Goal: Task Accomplishment & Management: Use online tool/utility

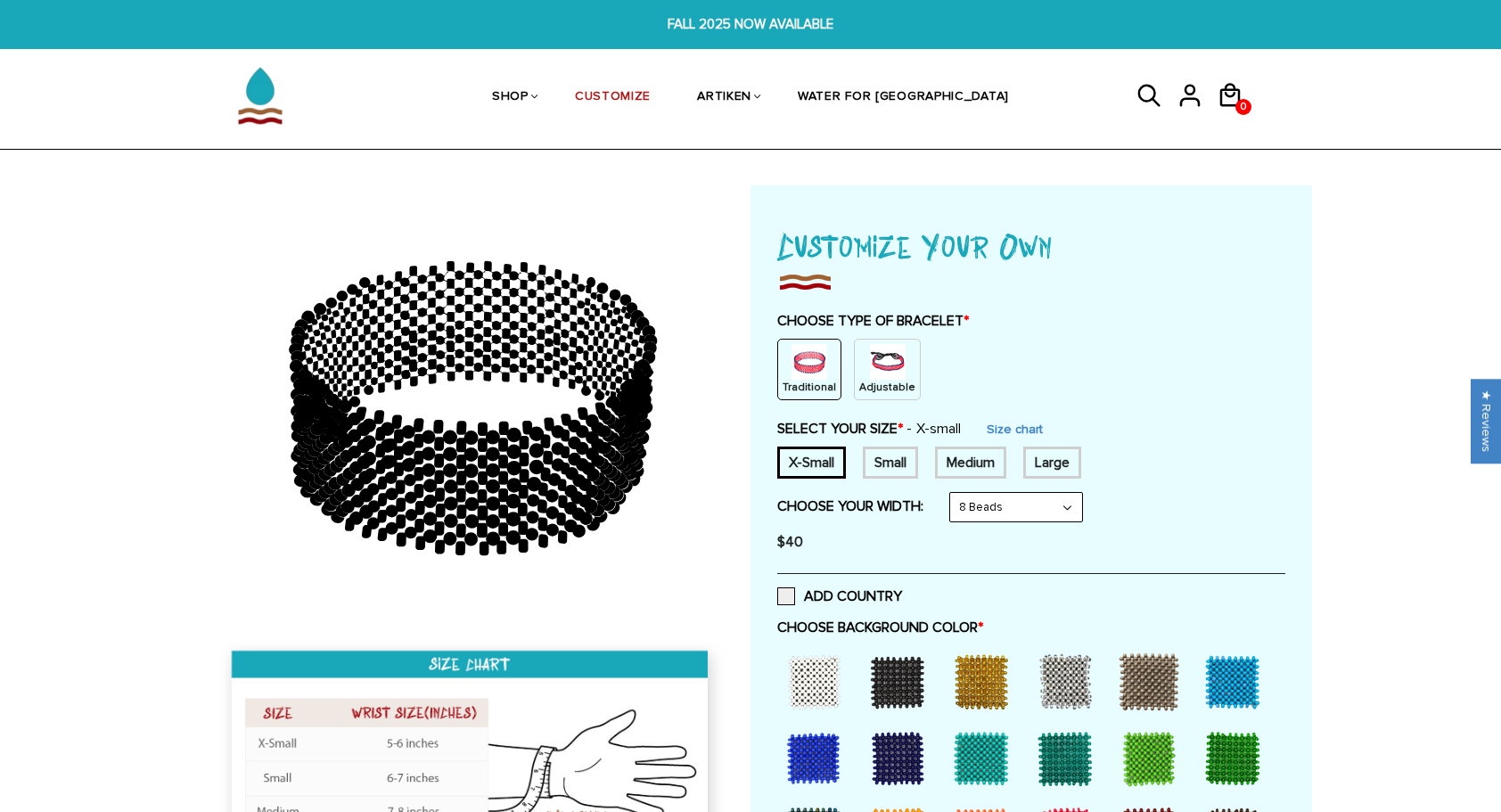
click at [870, 344] on img at bounding box center [888, 362] width 36 height 36
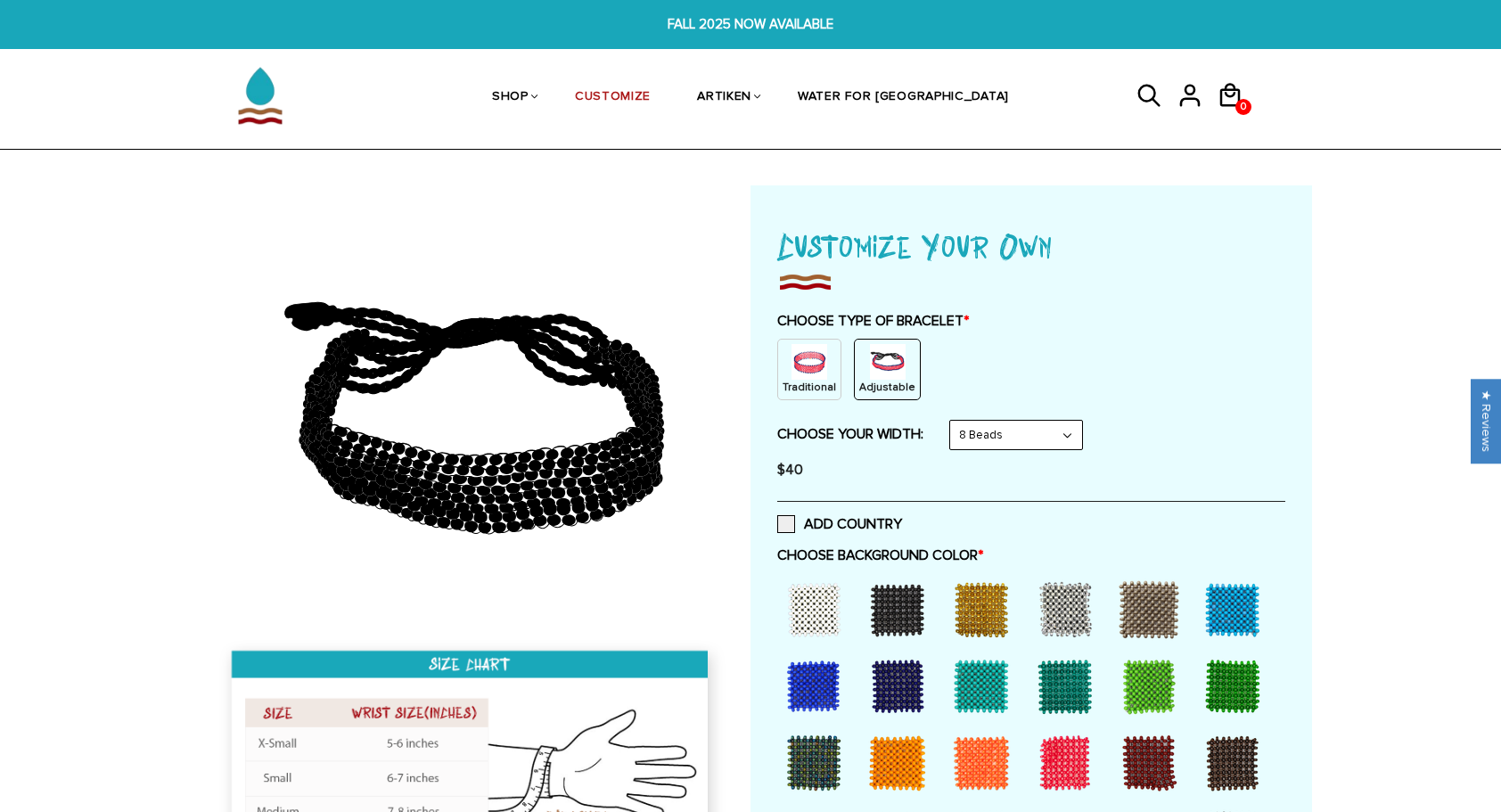
click at [821, 366] on img at bounding box center [809, 362] width 36 height 36
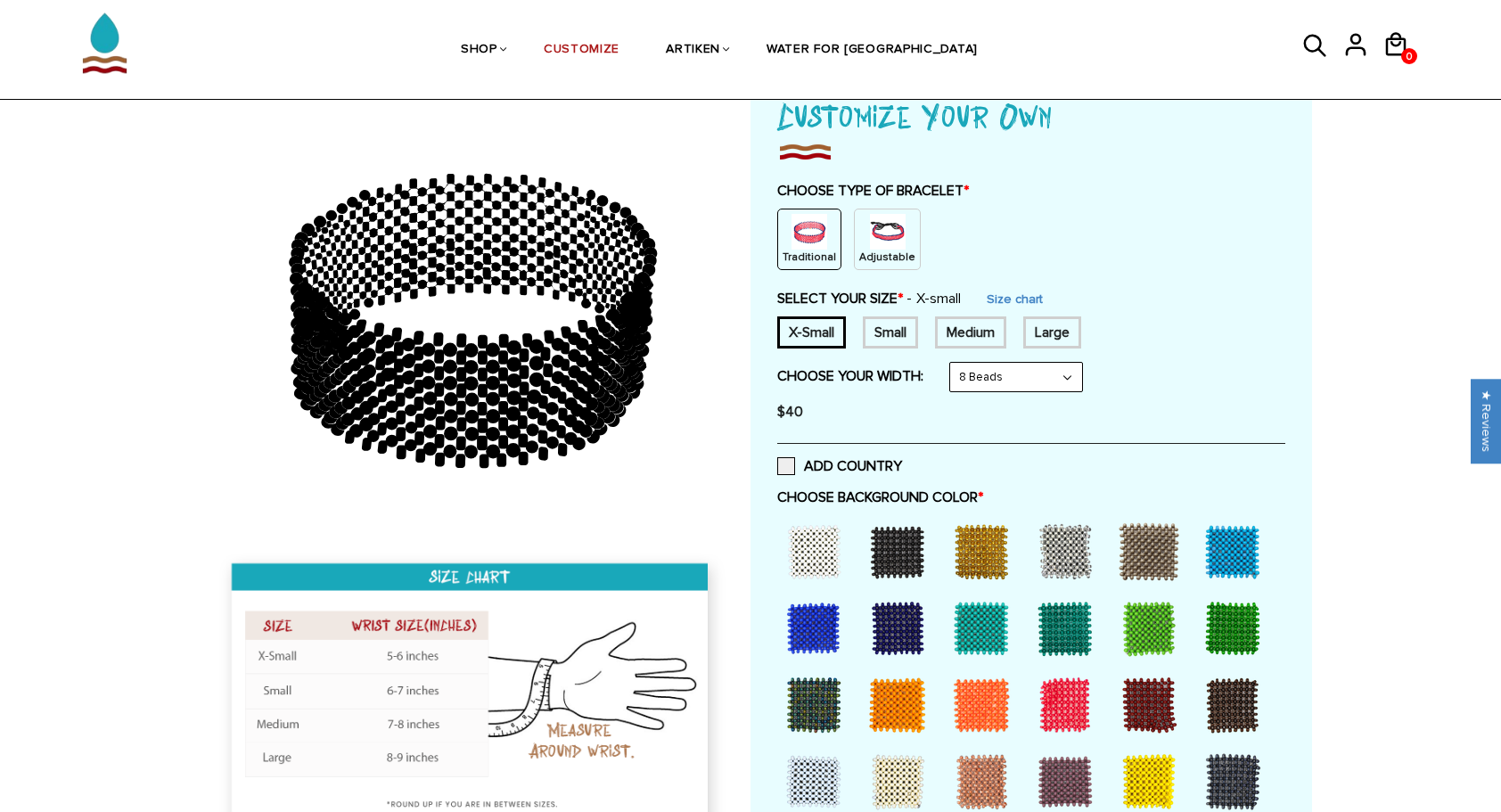
scroll to position [133, 0]
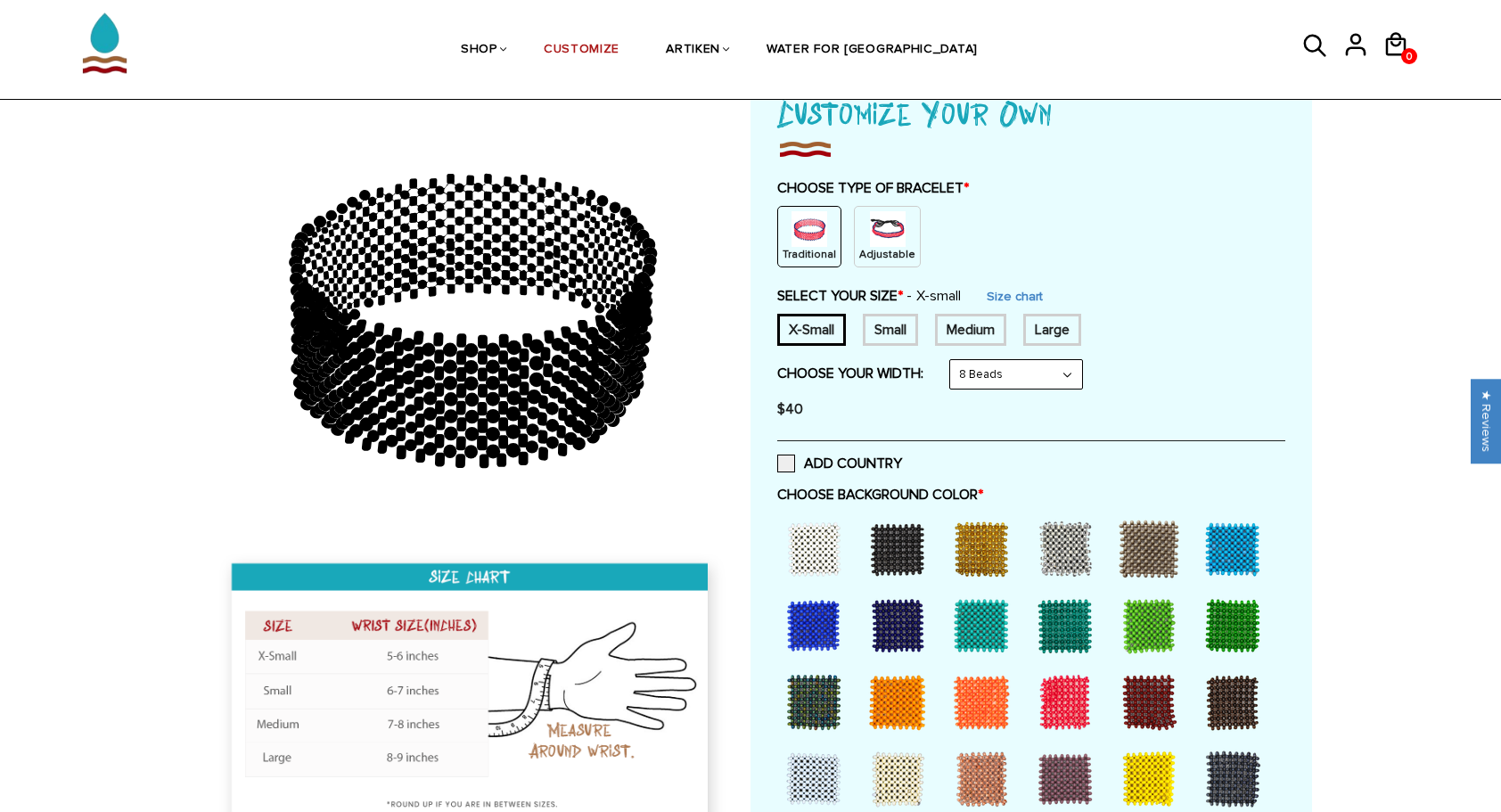
click at [816, 545] on div at bounding box center [813, 548] width 71 height 71
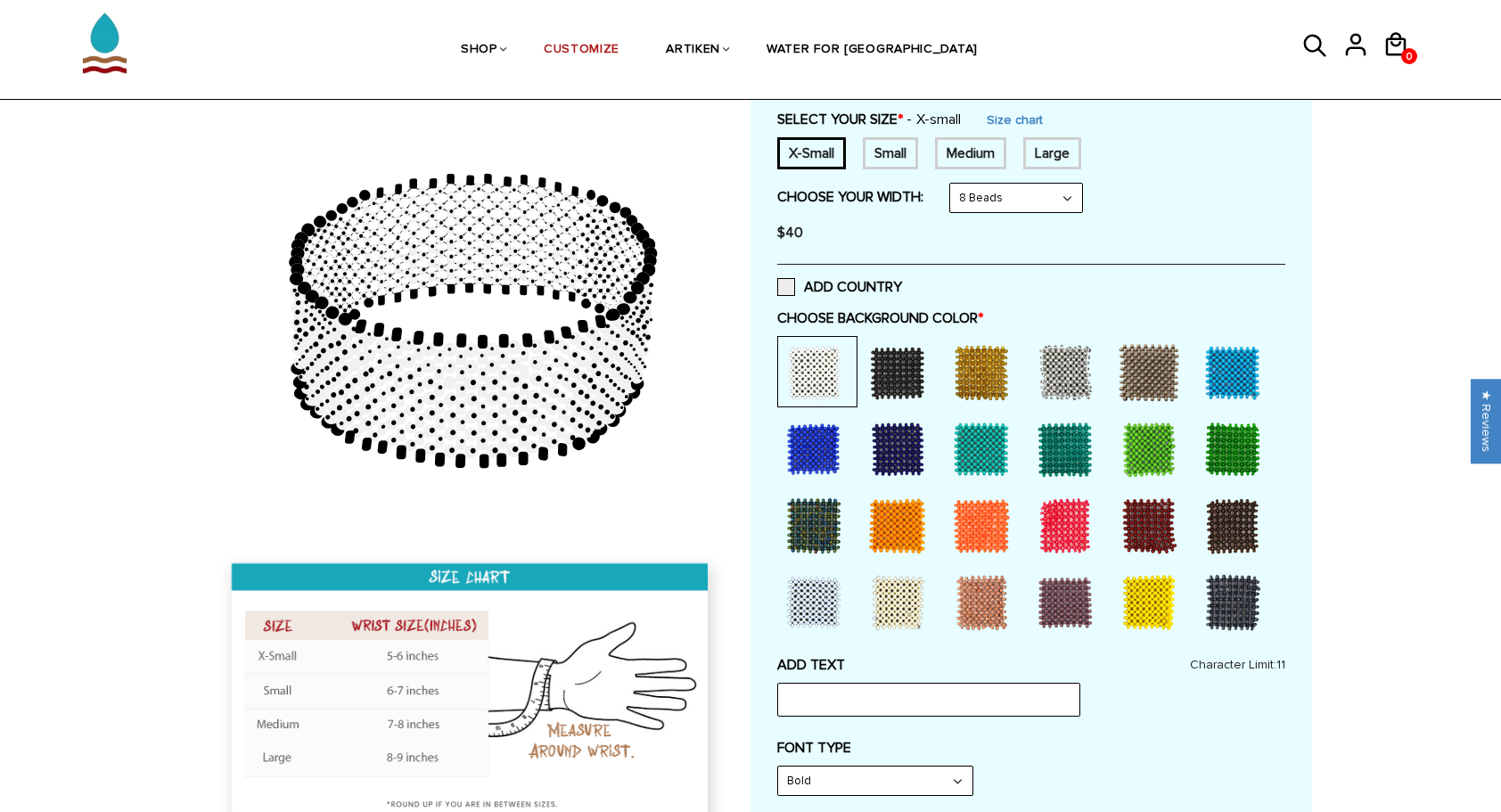
scroll to position [396, 0]
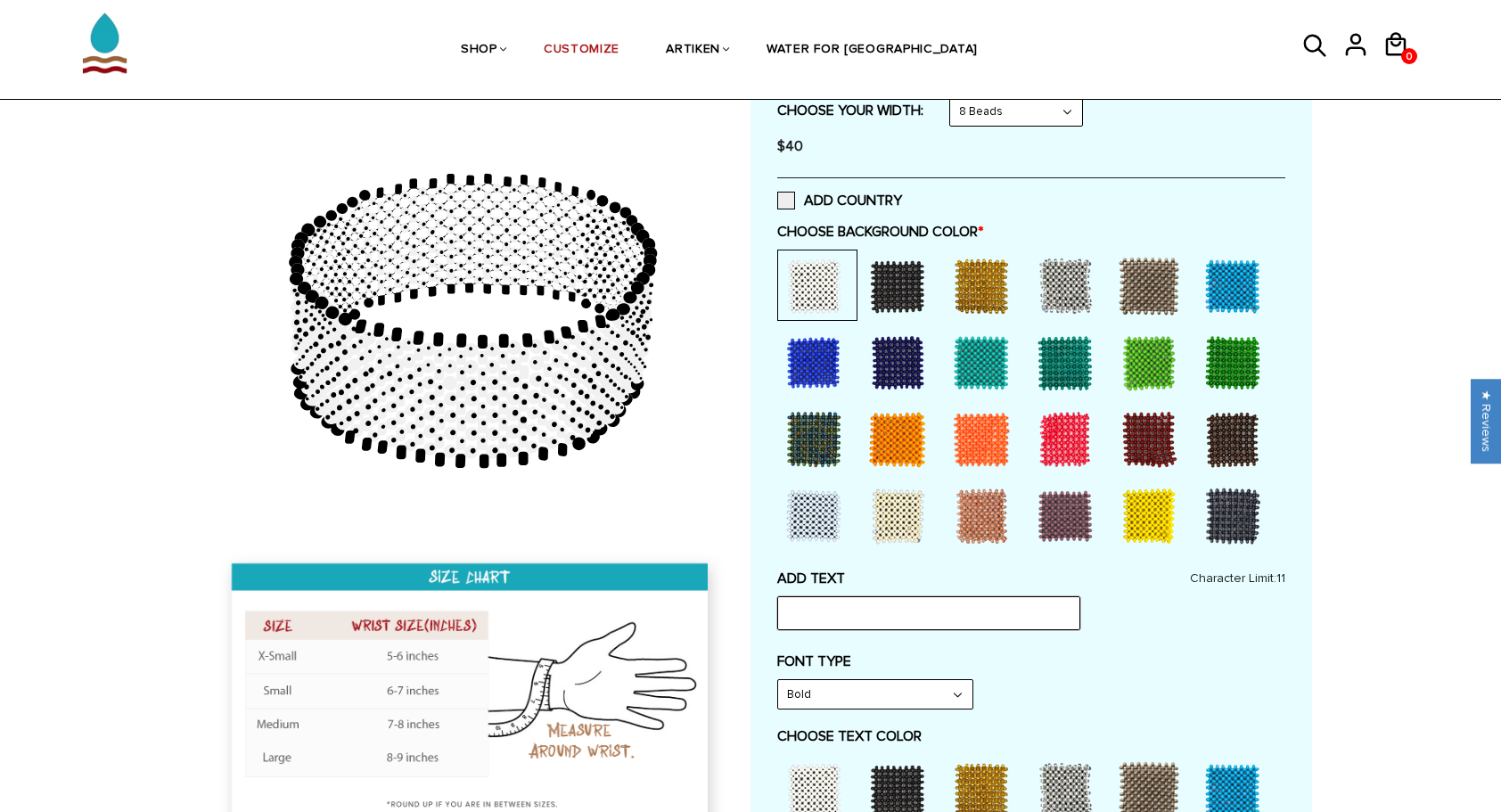
click at [799, 614] on input "text" at bounding box center [928, 614] width 303 height 34
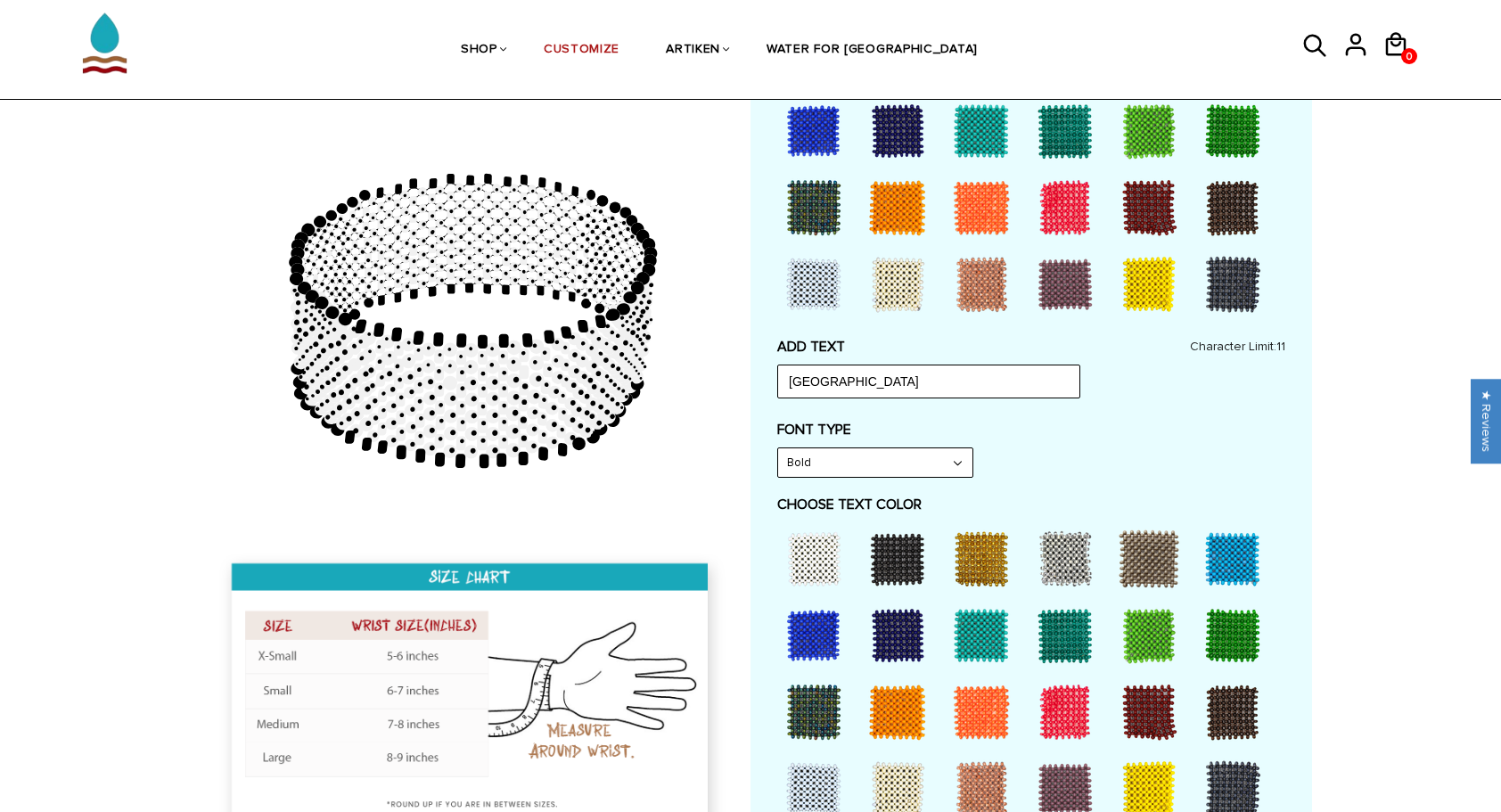
scroll to position [631, 0]
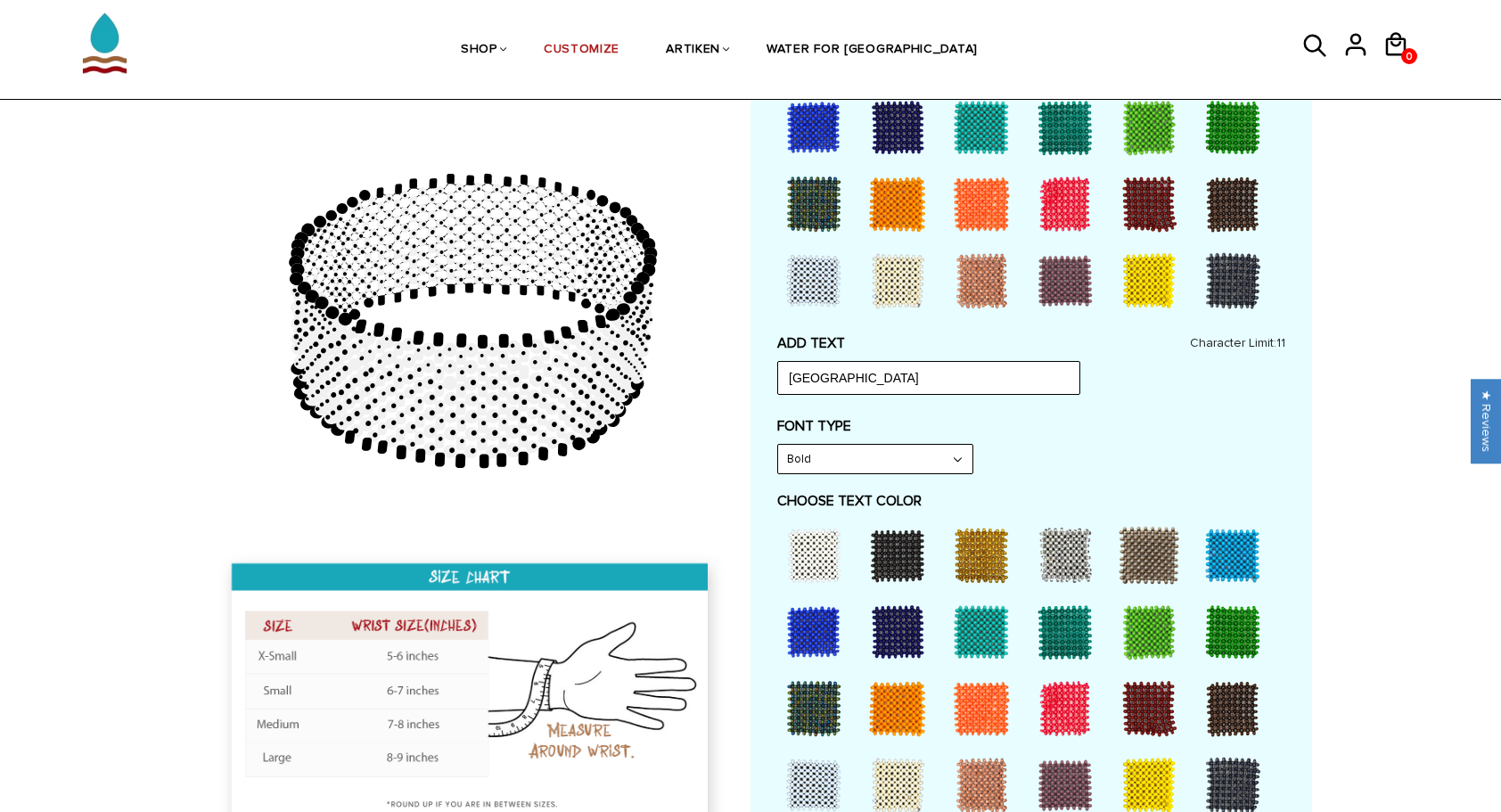
click at [1062, 689] on div at bounding box center [1064, 708] width 71 height 71
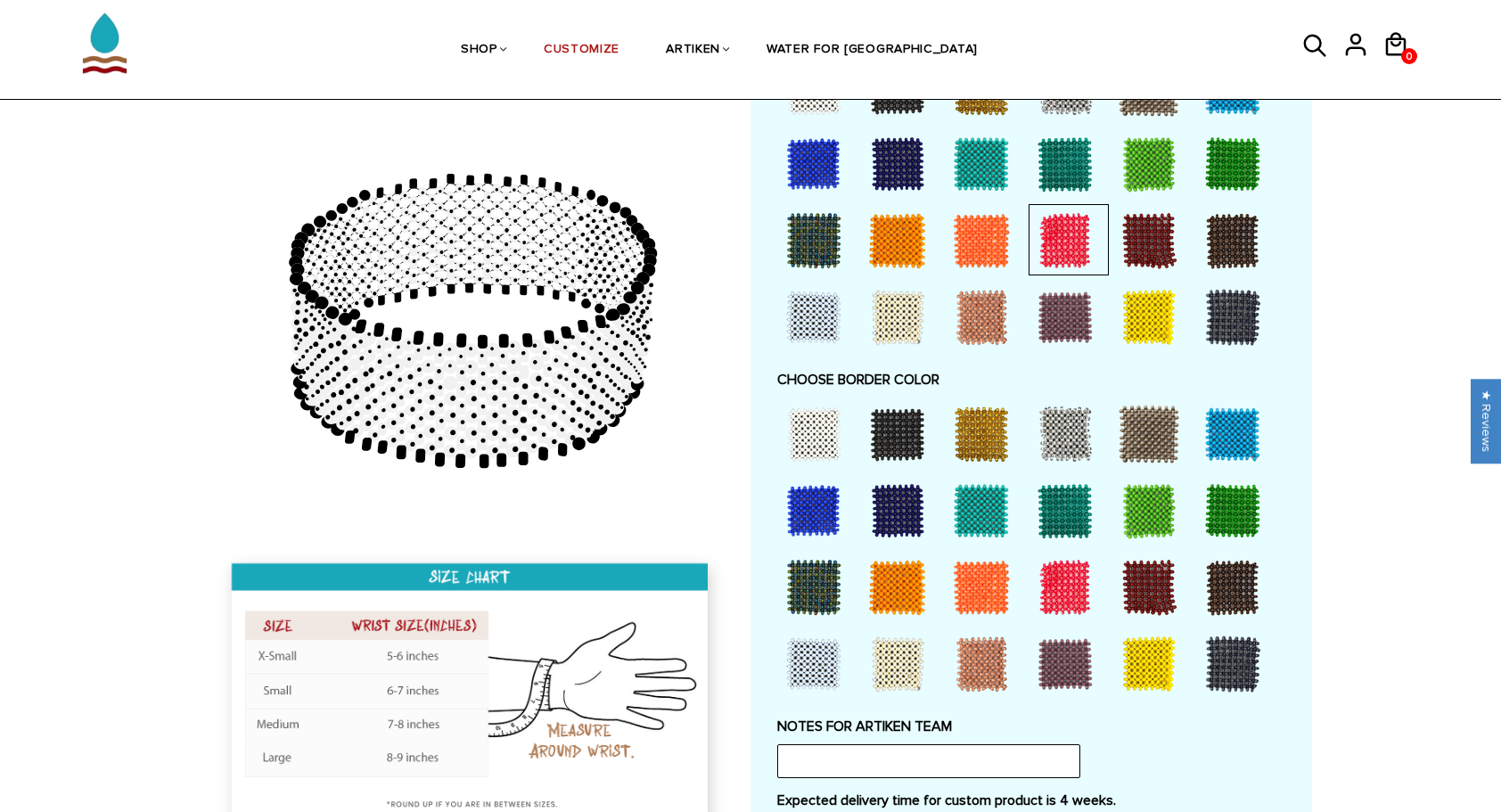
scroll to position [1093, 0]
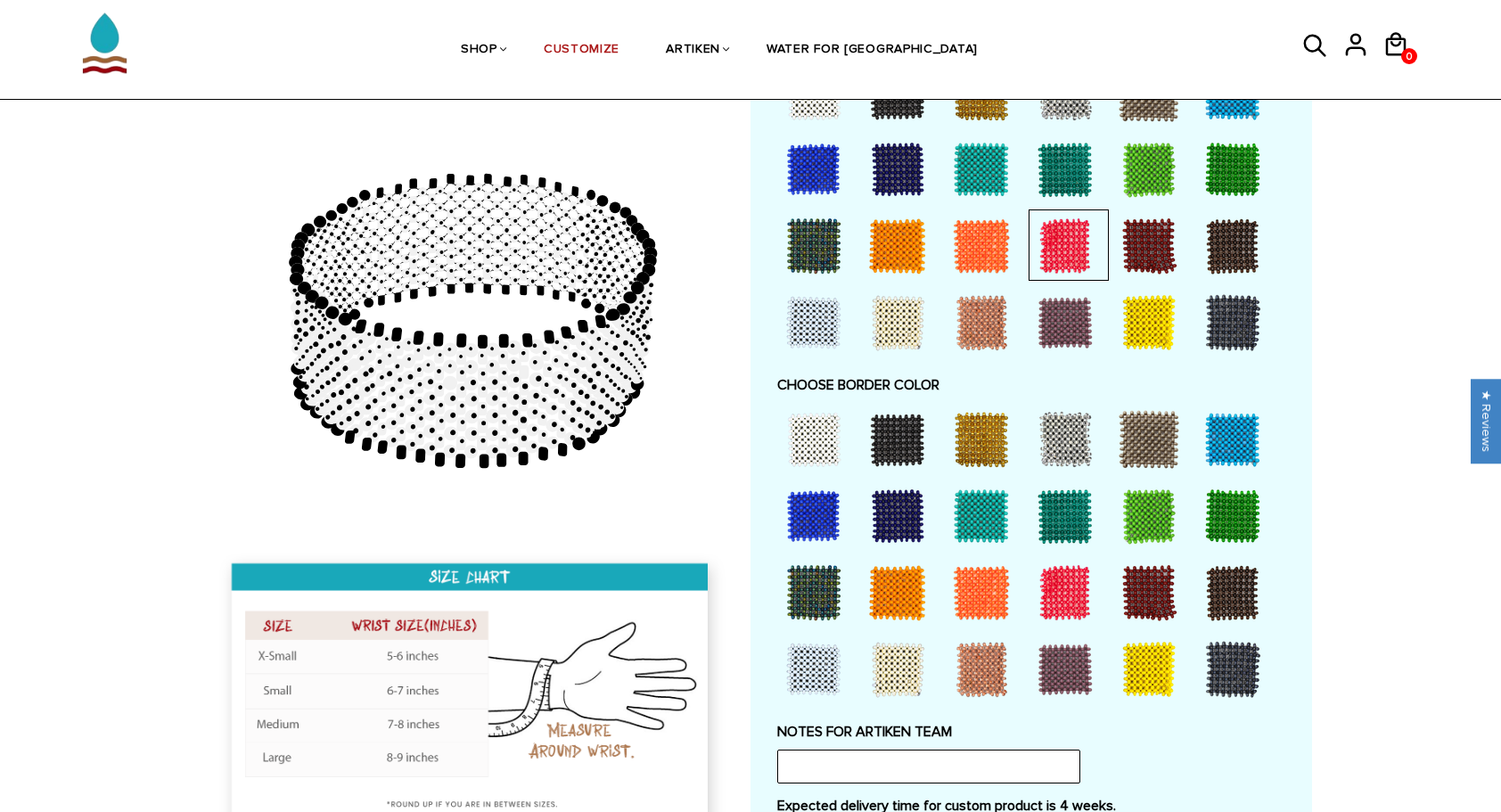
click at [1058, 576] on div at bounding box center [1064, 592] width 71 height 71
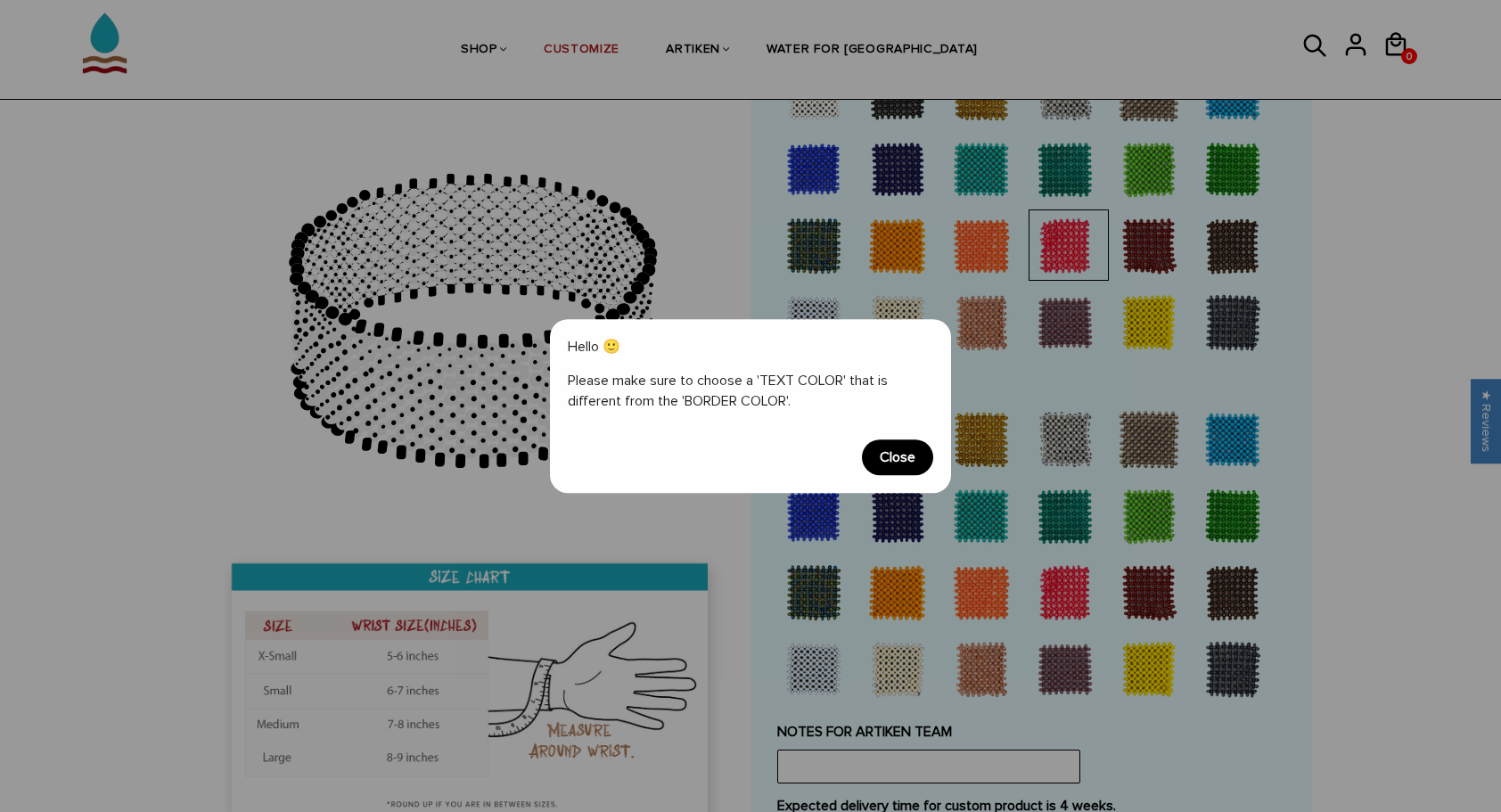
click at [913, 461] on span "Close" at bounding box center [897, 457] width 71 height 36
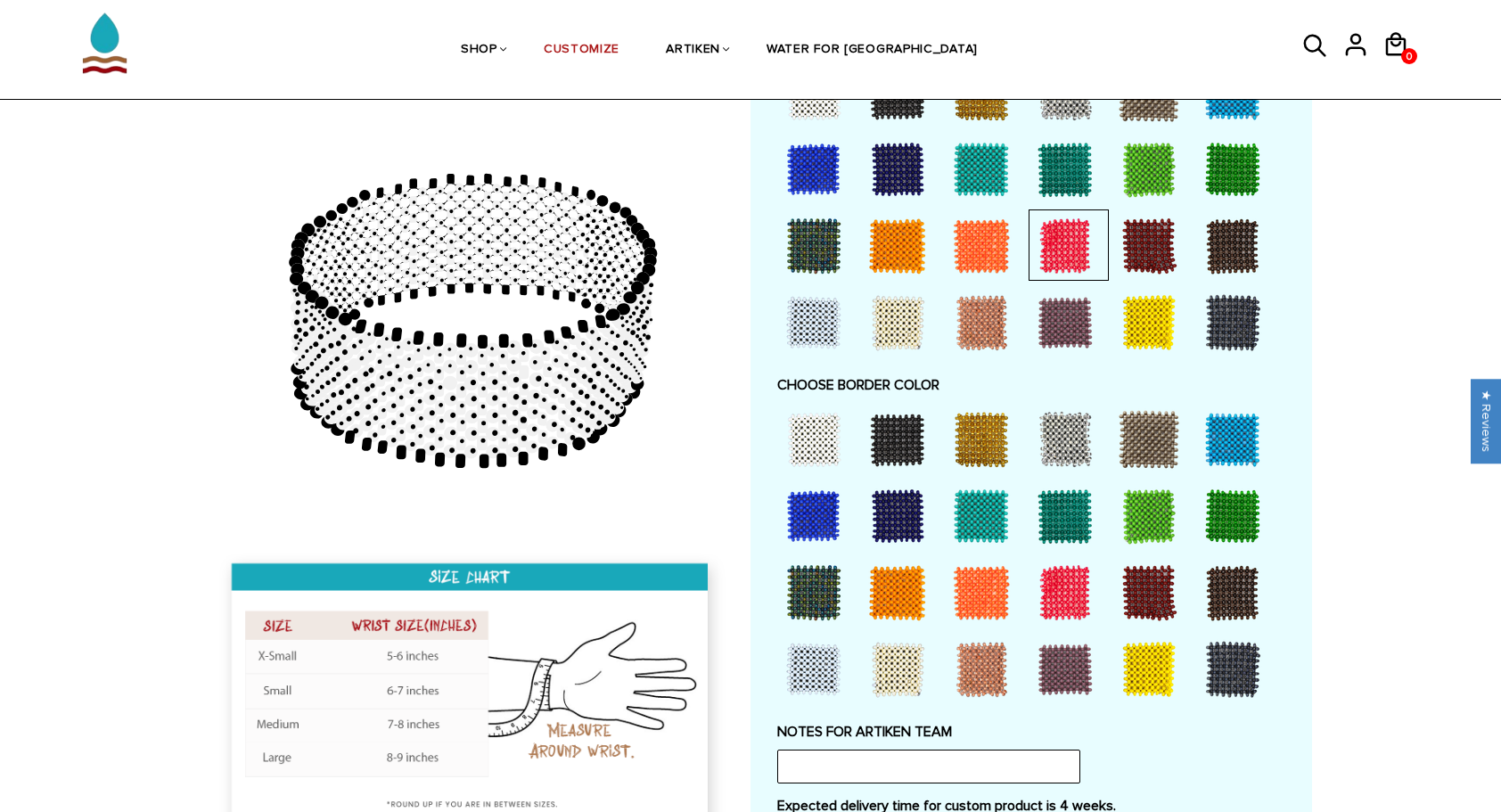
click at [904, 435] on div at bounding box center [897, 439] width 71 height 71
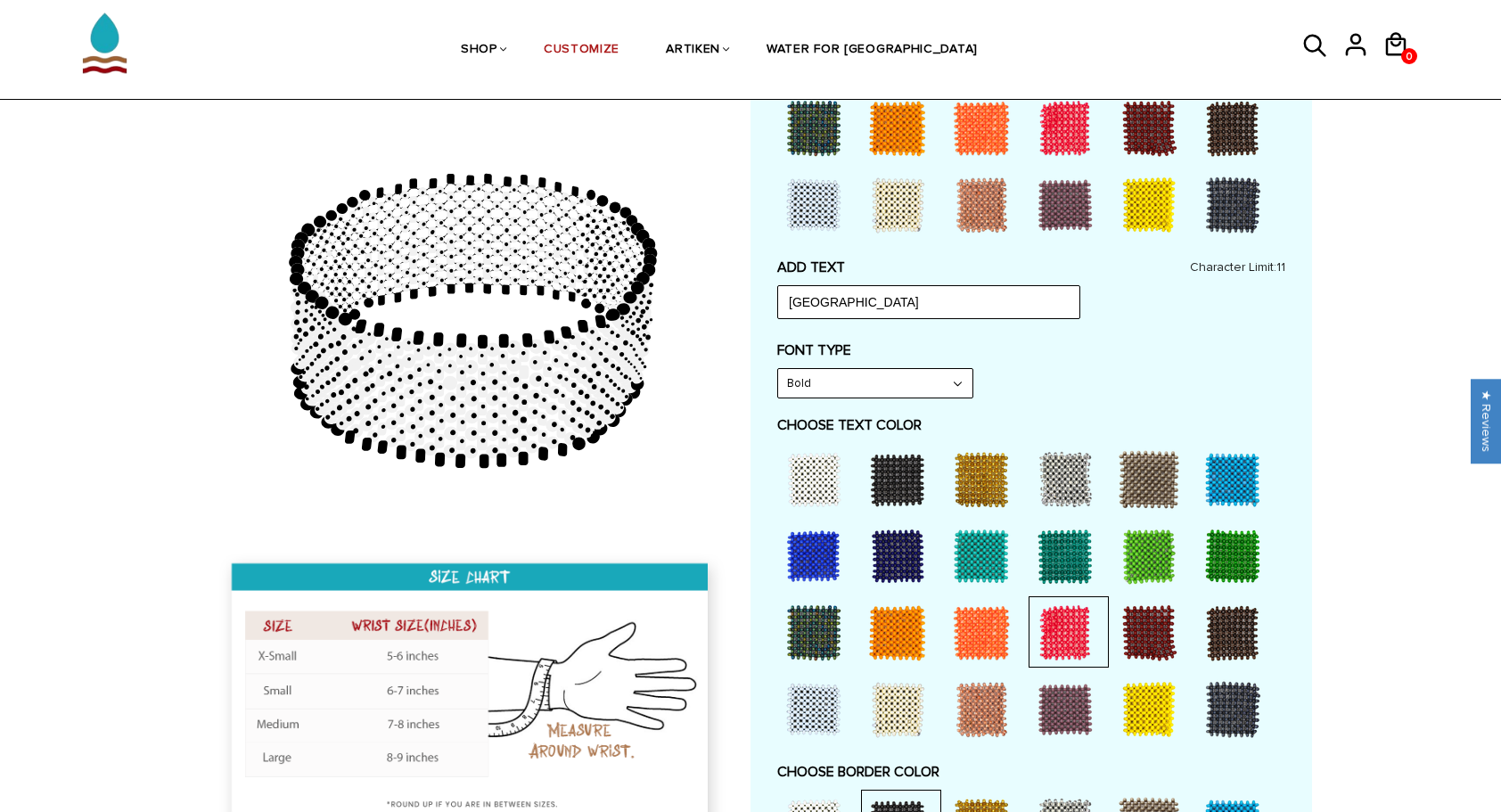
scroll to position [706, 0]
click at [867, 305] on input "[GEOGRAPHIC_DATA]" at bounding box center [928, 303] width 303 height 34
click at [903, 351] on label "FONT TYPE" at bounding box center [1031, 350] width 508 height 18
click at [875, 295] on input "[GEOGRAPHIC_DATA]" at bounding box center [928, 303] width 303 height 34
click at [851, 330] on div "ADD TEXT Laf XC Character Limit: 11 FONT TYPE Bold Bold FONT TYPE Narrow Narrow…" at bounding box center [1031, 678] width 508 height 838
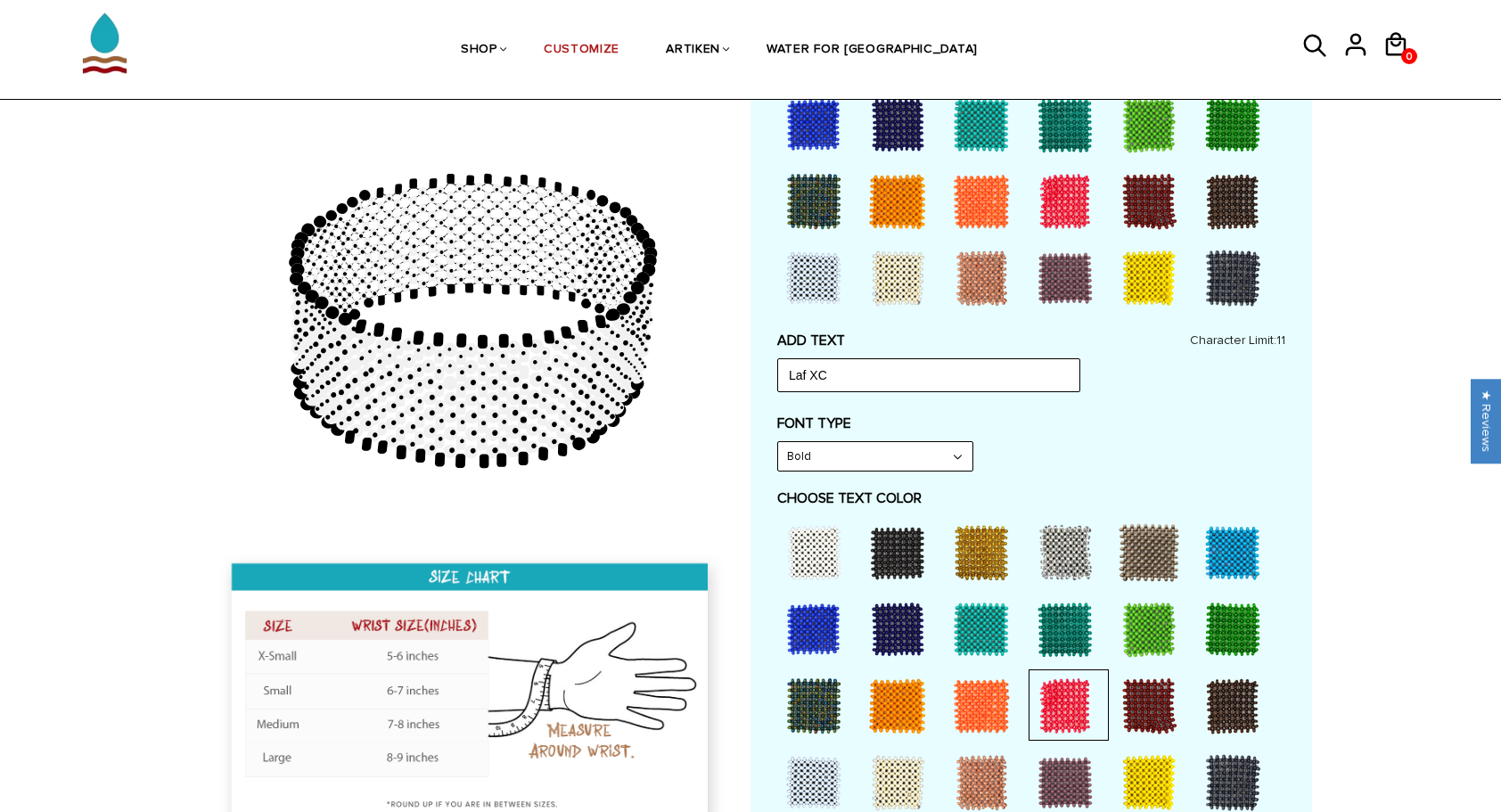
scroll to position [633, 0]
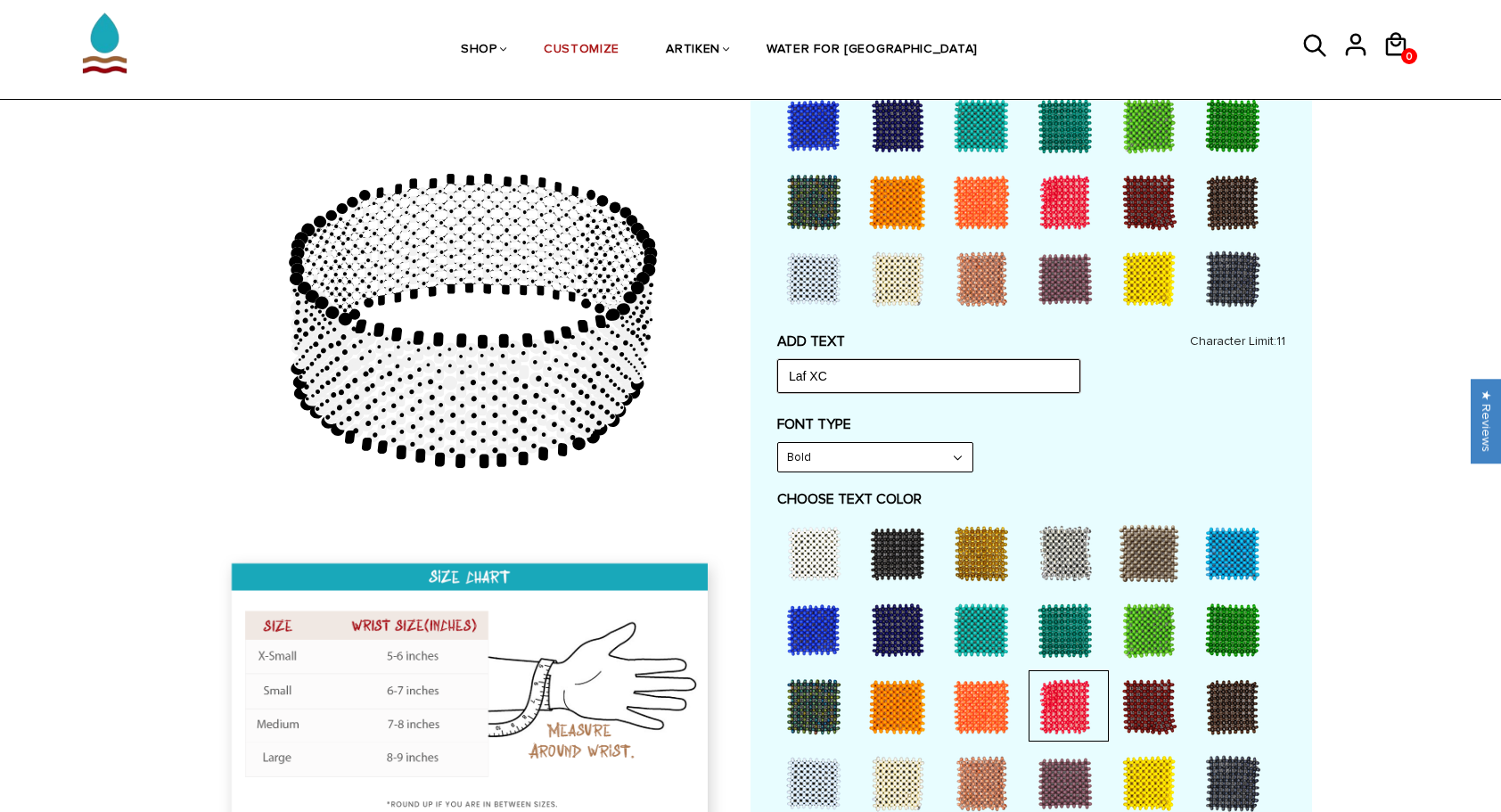
click at [804, 379] on input "Laf XC" at bounding box center [928, 376] width 303 height 34
click at [850, 372] on input "Lafayet XC" at bounding box center [928, 376] width 303 height 34
type input "Laf XC"
click at [876, 406] on div "ADD TEXT Laf XC Character Limit: 11 FONT TYPE Bold Bold FONT TYPE Narrow Narrow…" at bounding box center [1031, 751] width 508 height 838
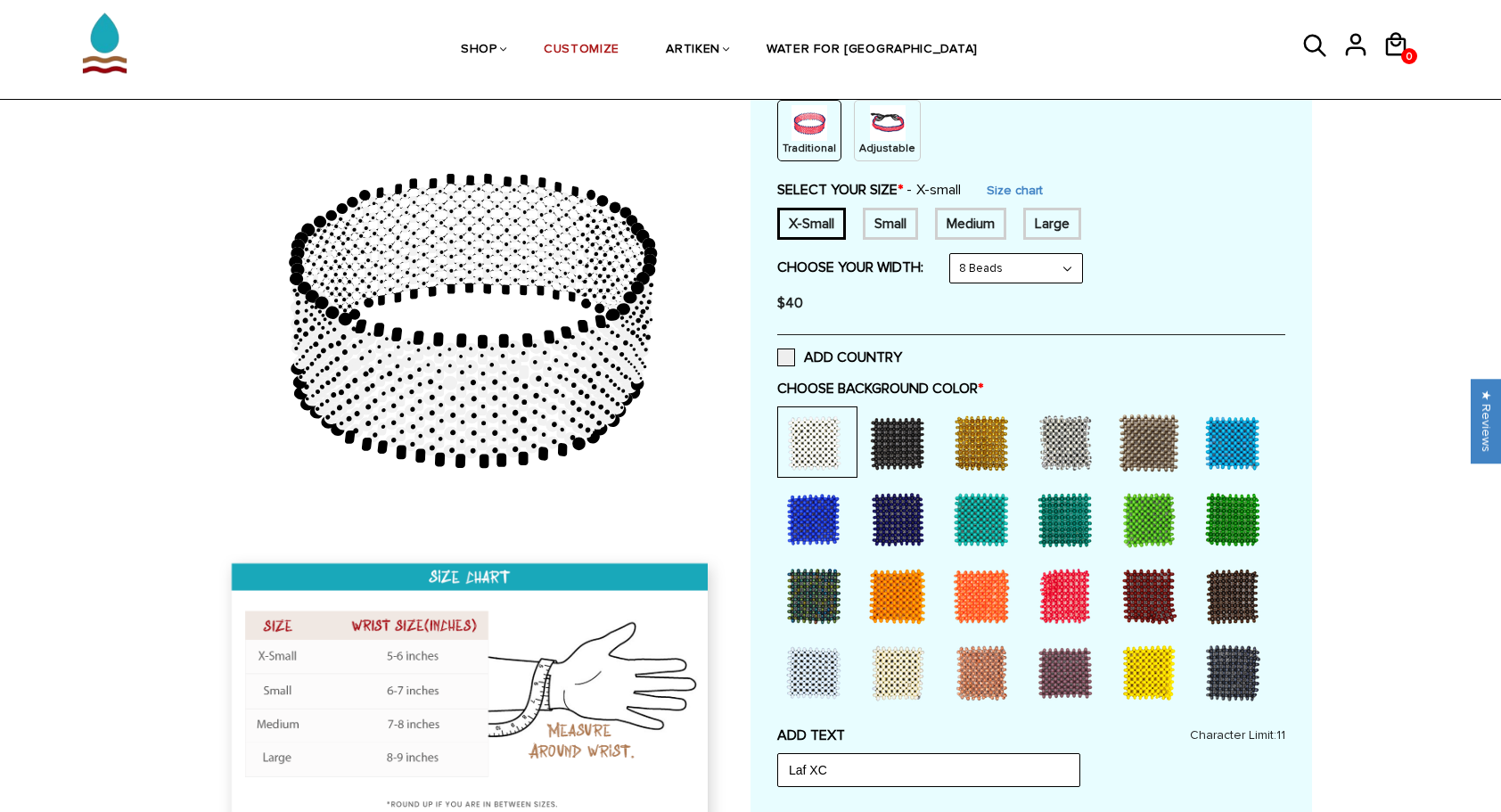
scroll to position [236, 0]
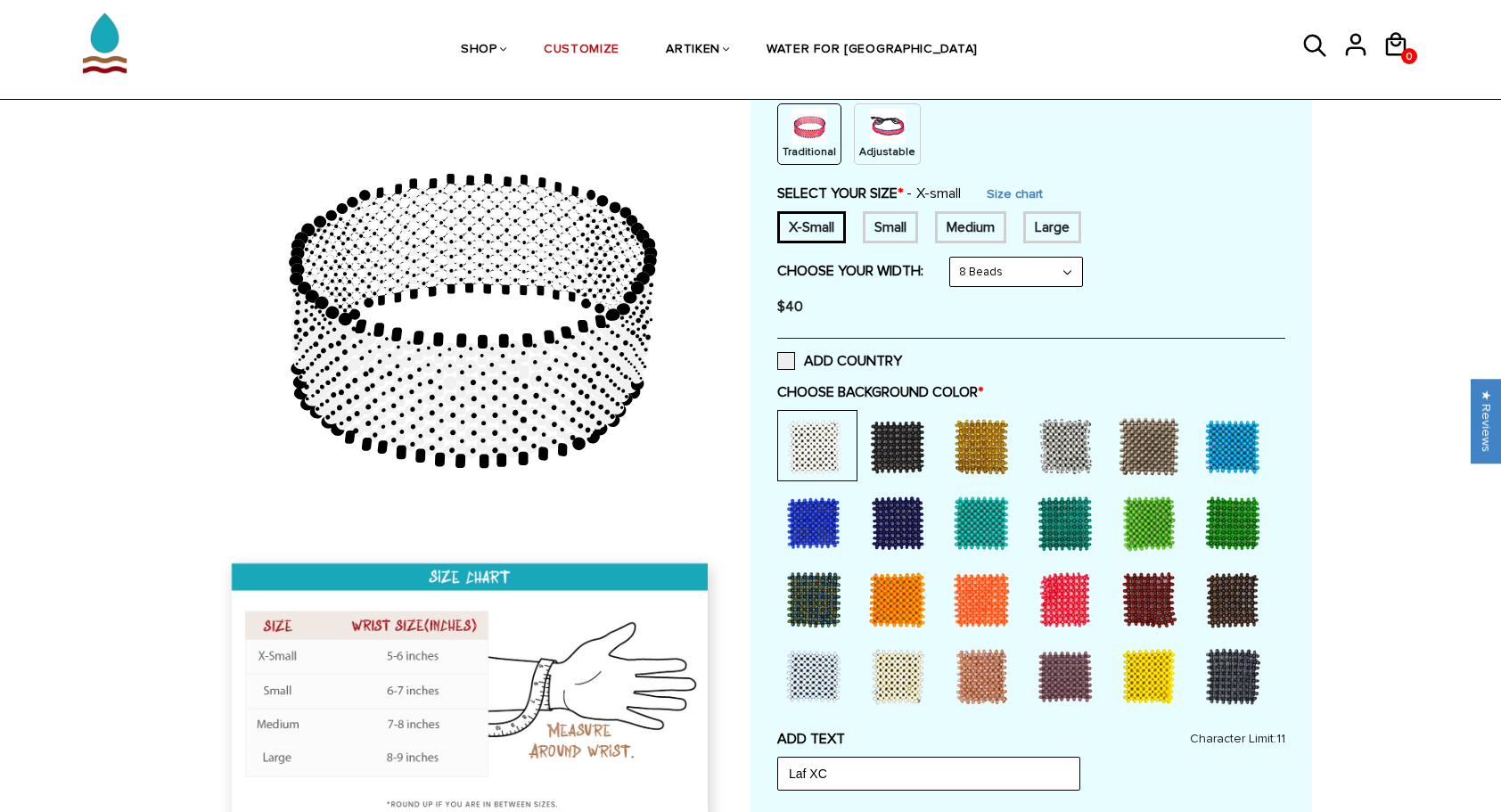
click at [993, 267] on select "8 Beads 6 Beads 10 Beads" at bounding box center [1016, 272] width 132 height 28
click at [954, 257] on select "8 Beads 6 Beads 10 Beads" at bounding box center [1016, 272] width 132 height 28
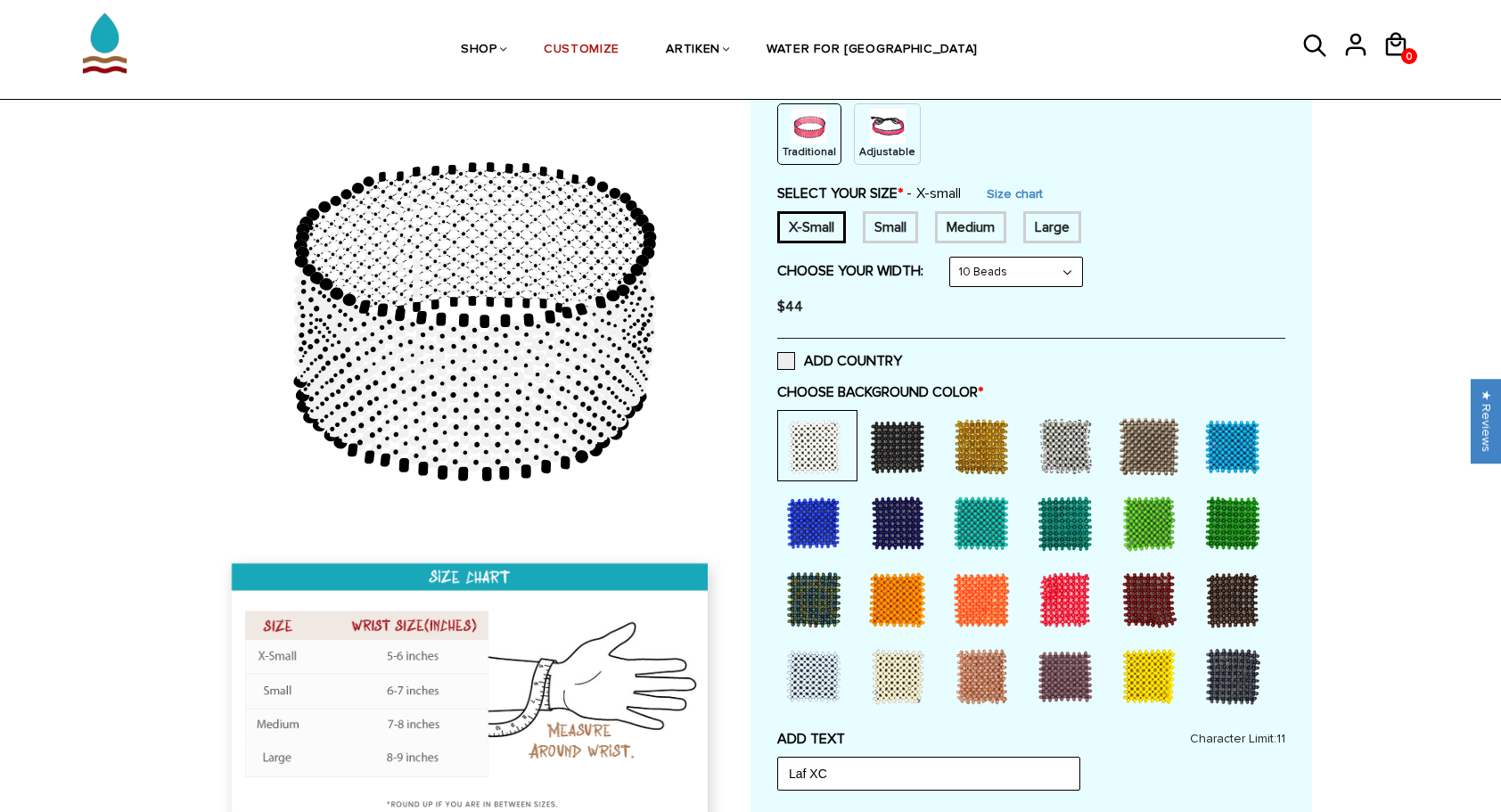
click at [1005, 267] on select "8 Beads 6 Beads 10 Beads" at bounding box center [1016, 272] width 132 height 28
click at [954, 257] on select "8 Beads 6 Beads 10 Beads" at bounding box center [1016, 272] width 132 height 28
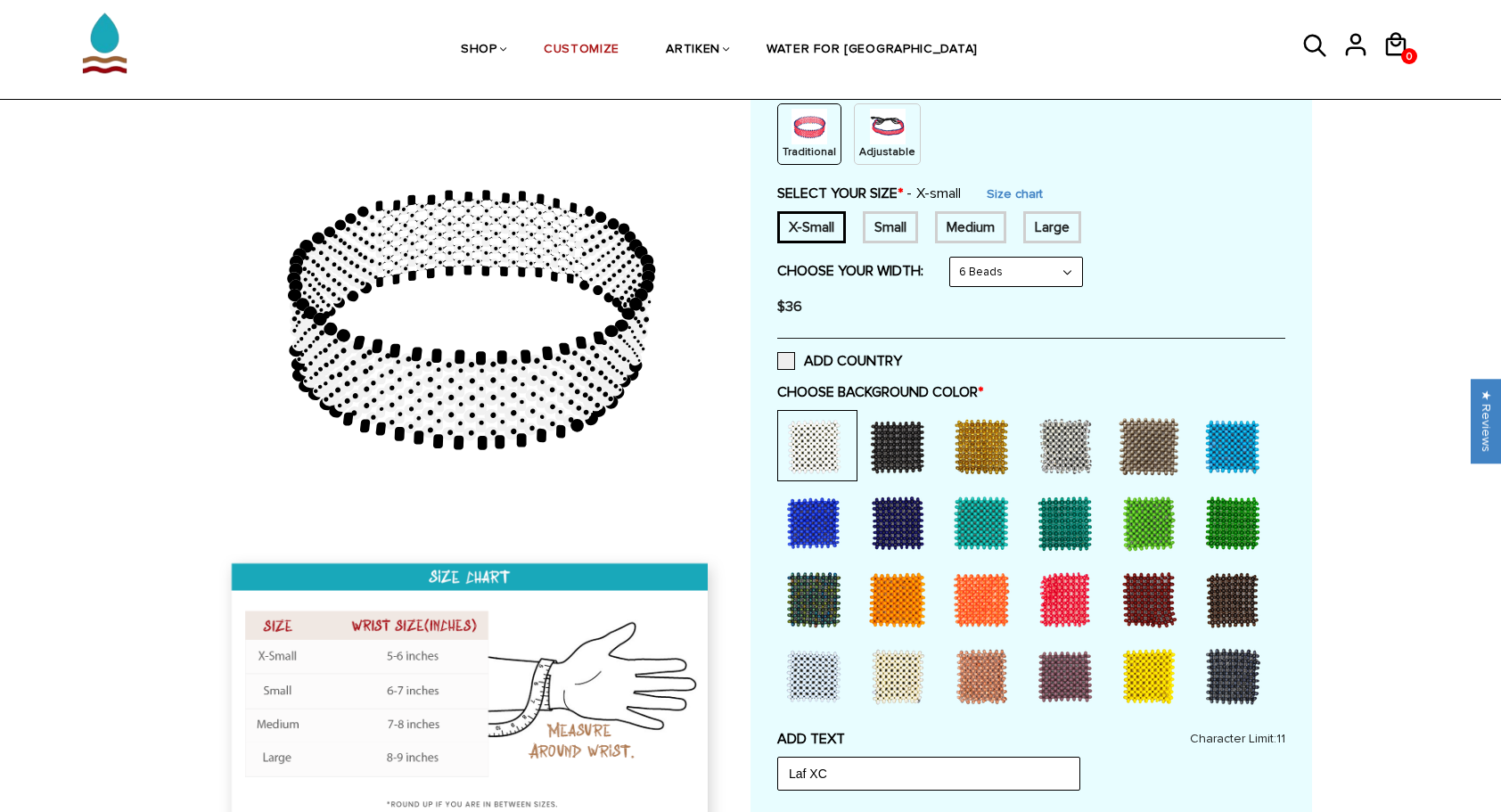
click at [997, 267] on select "8 Beads 6 Beads 10 Beads" at bounding box center [1016, 272] width 132 height 28
select select "8-beads"
click at [954, 257] on select "8 Beads 6 Beads 10 Beads" at bounding box center [1016, 272] width 132 height 28
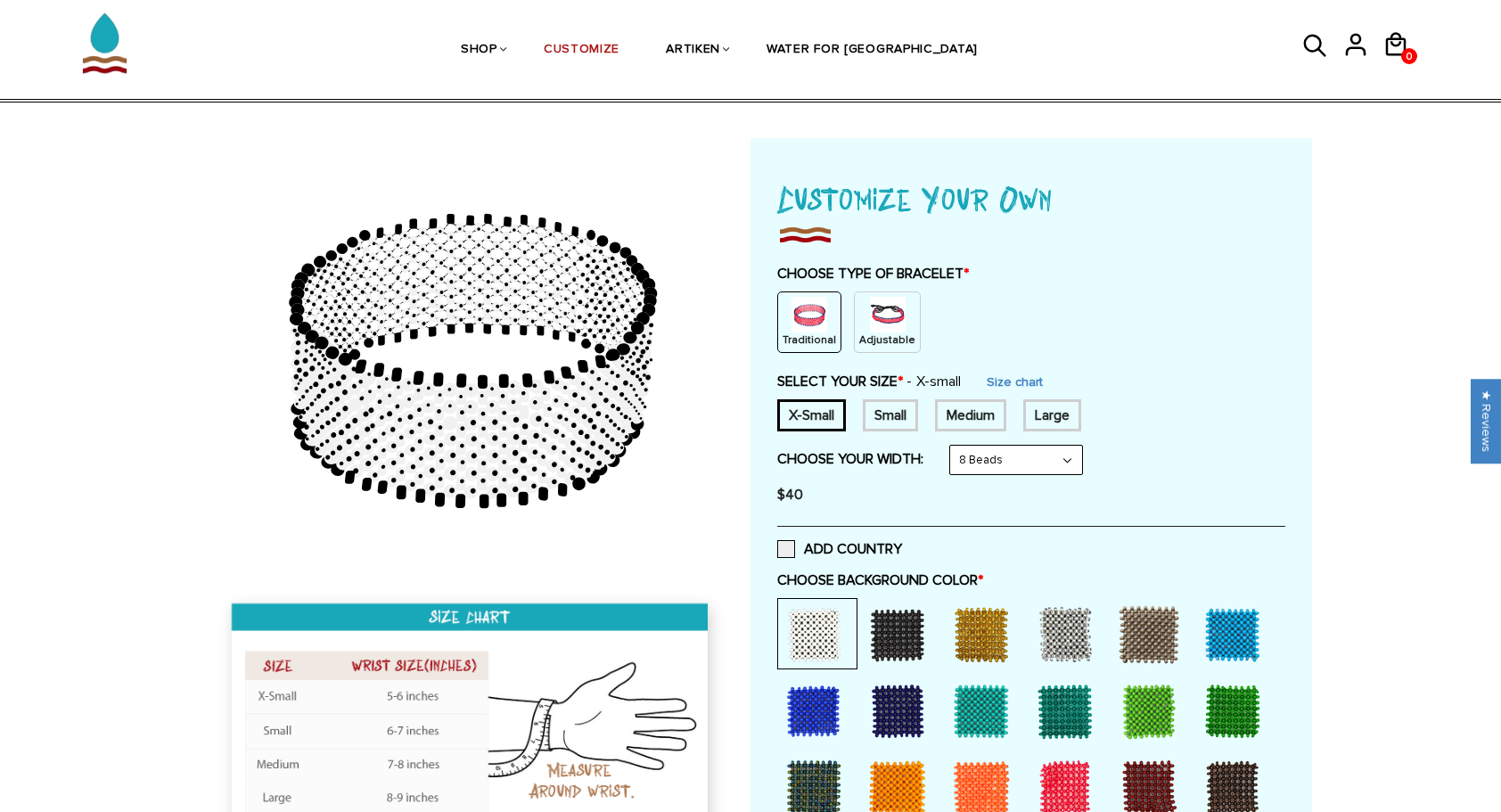
scroll to position [0, 0]
